Goal: Task Accomplishment & Management: Use online tool/utility

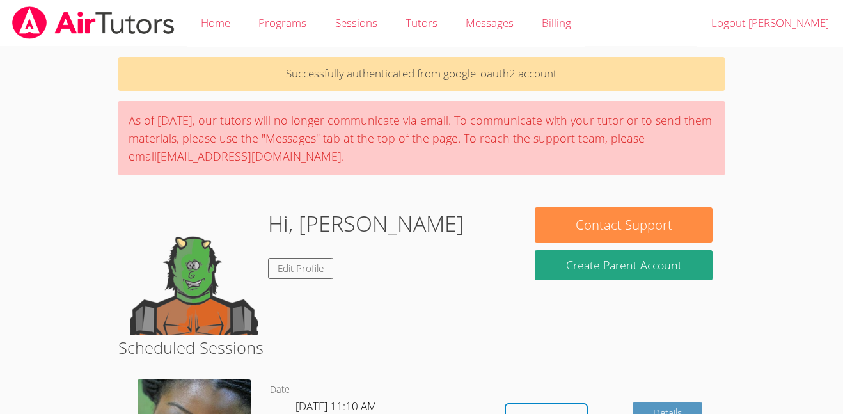
scroll to position [244, 0]
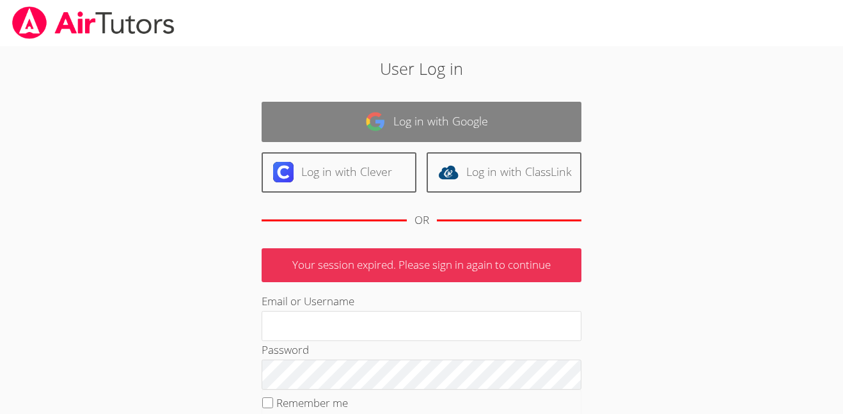
click at [522, 135] on link "Log in with Google" at bounding box center [422, 122] width 320 height 40
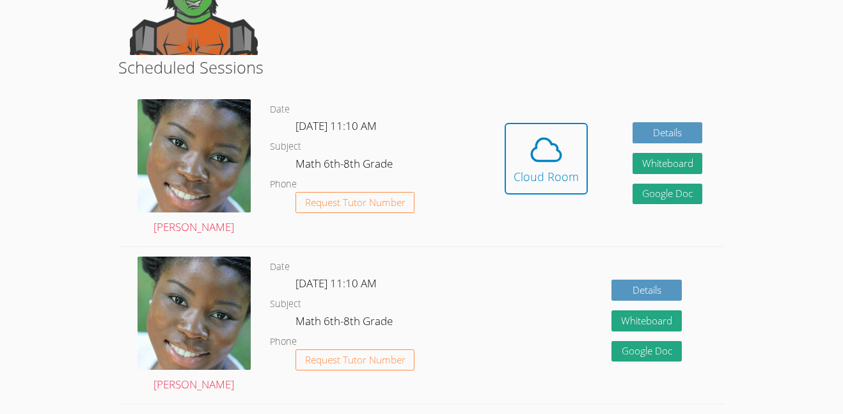
scroll to position [276, 0]
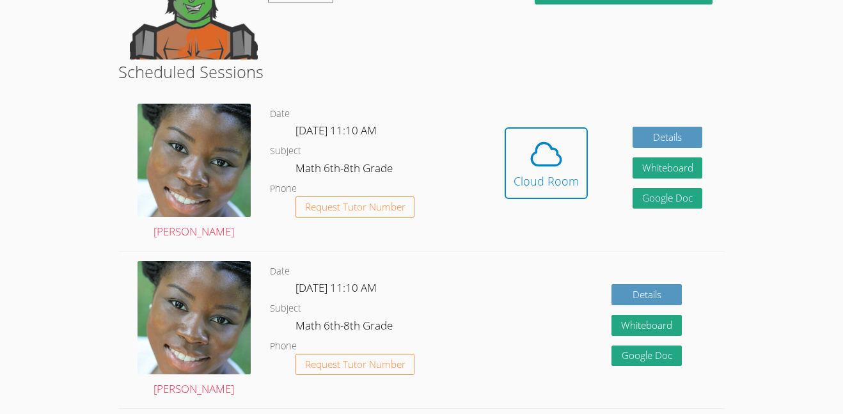
click at [522, 136] on span at bounding box center [546, 154] width 65 height 36
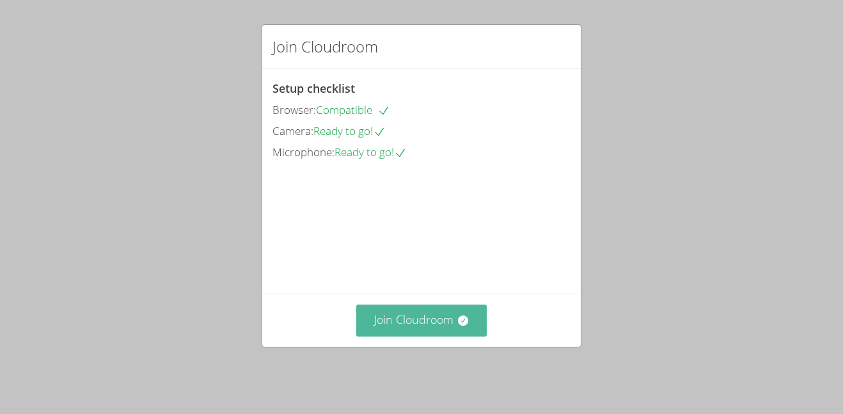
click at [408, 336] on button "Join Cloudroom" at bounding box center [421, 320] width 131 height 31
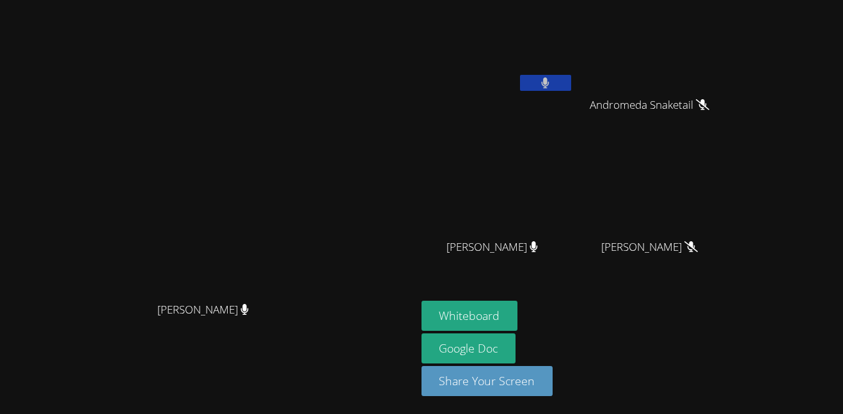
click at [572, 79] on button at bounding box center [545, 83] width 51 height 16
click at [518, 308] on button "Whiteboard" at bounding box center [470, 316] width 97 height 30
click at [572, 81] on button at bounding box center [545, 83] width 51 height 16
click at [572, 79] on button at bounding box center [545, 83] width 51 height 16
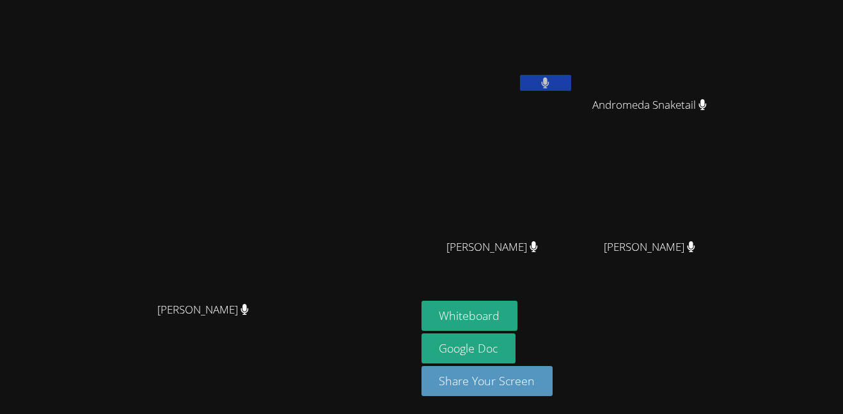
click at [572, 79] on button at bounding box center [545, 83] width 51 height 16
